Goal: Check status: Check status

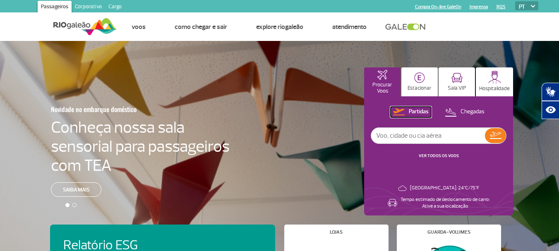
click at [413, 111] on p "Partidas" at bounding box center [419, 112] width 20 height 8
click at [440, 155] on link "VER TODOS OS VOOS" at bounding box center [439, 155] width 40 height 5
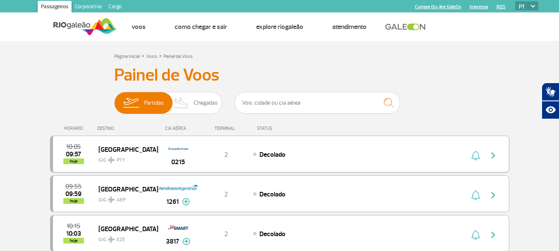
click at [491, 154] on img "button" at bounding box center [493, 156] width 10 height 10
click at [259, 104] on input "text" at bounding box center [317, 103] width 165 height 22
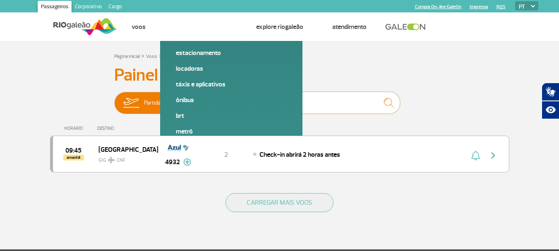
type input "4932"
